Goal: Find specific page/section: Find specific page/section

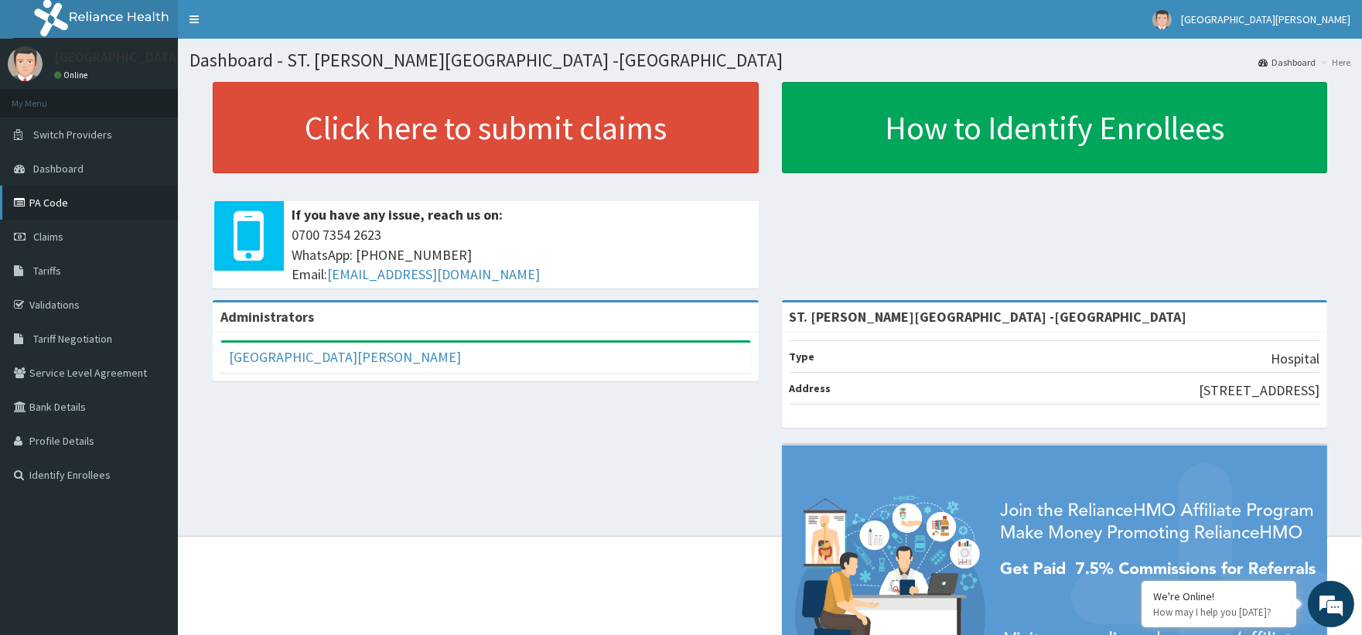
click at [87, 214] on link "PA Code" at bounding box center [89, 203] width 178 height 34
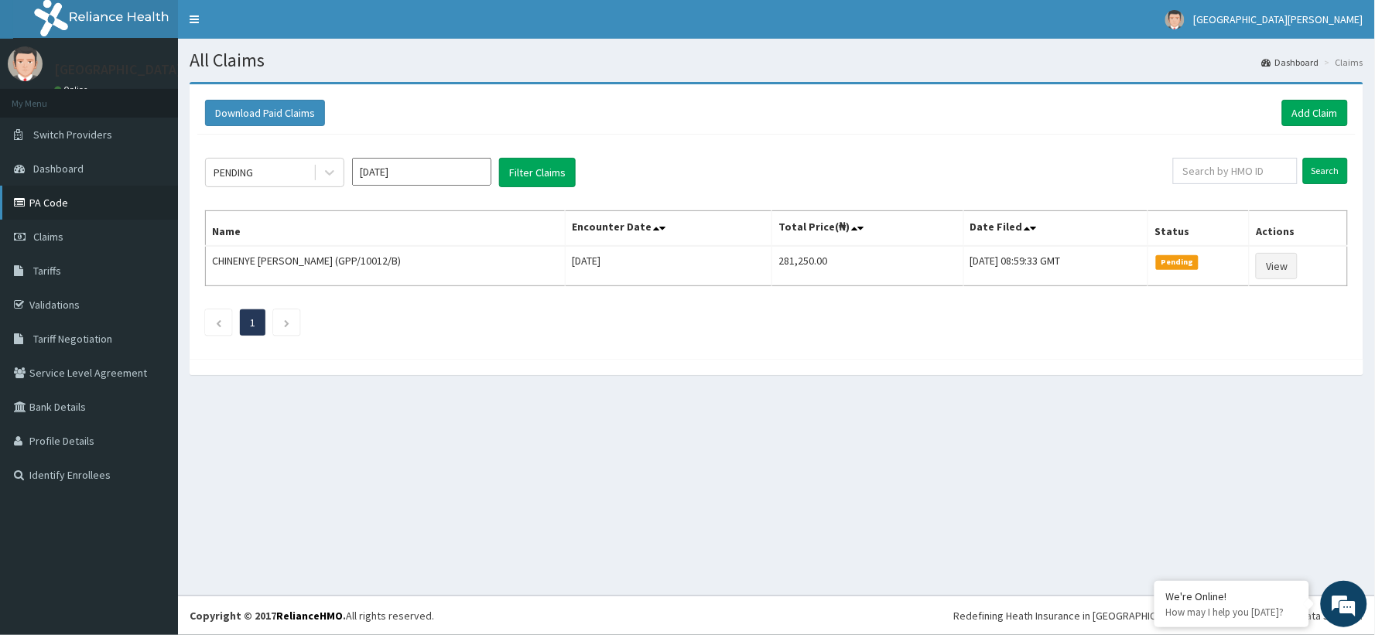
click at [50, 203] on link "PA Code" at bounding box center [89, 203] width 178 height 34
click at [50, 200] on link "PA Code" at bounding box center [89, 203] width 178 height 34
click at [46, 196] on link "PA Code" at bounding box center [89, 203] width 178 height 34
click at [77, 209] on link "PA Code" at bounding box center [89, 203] width 178 height 34
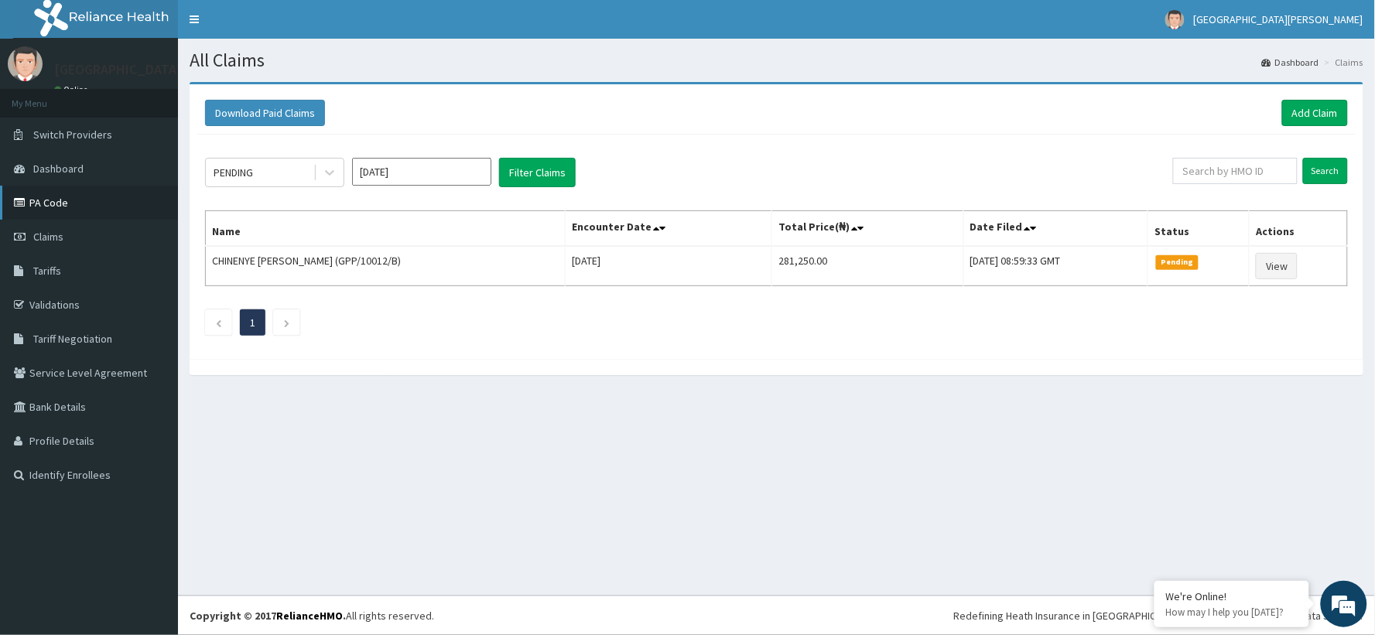
click at [77, 209] on link "PA Code" at bounding box center [89, 203] width 178 height 34
